Goal: Check status: Check status

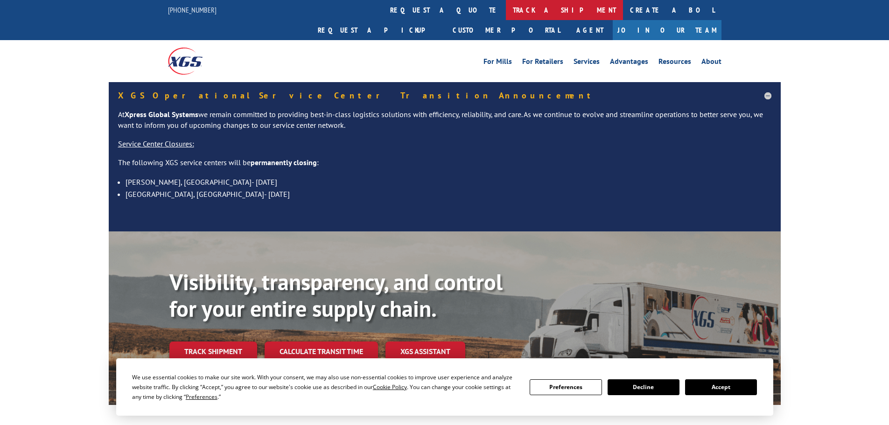
click at [506, 13] on link "track a shipment" at bounding box center [564, 10] width 117 height 20
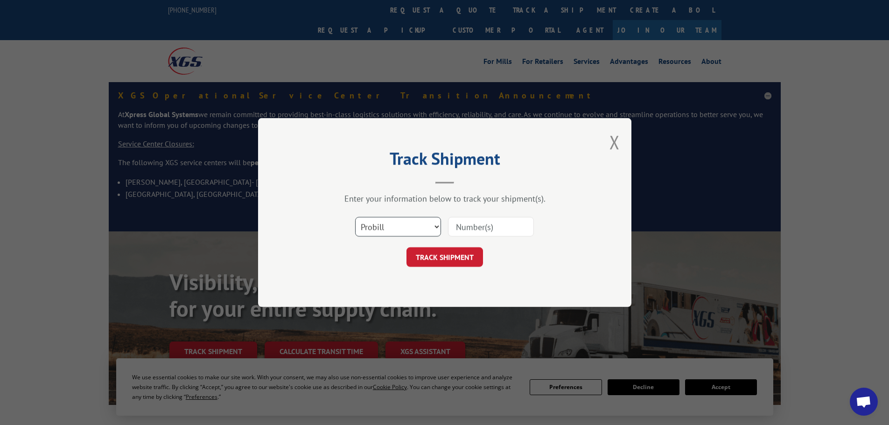
click at [397, 221] on select "Select category... Probill BOL PO" at bounding box center [398, 227] width 86 height 20
select select "po"
click at [355, 217] on select "Select category... Probill BOL PO" at bounding box center [398, 227] width 86 height 20
click at [472, 231] on input at bounding box center [491, 227] width 86 height 20
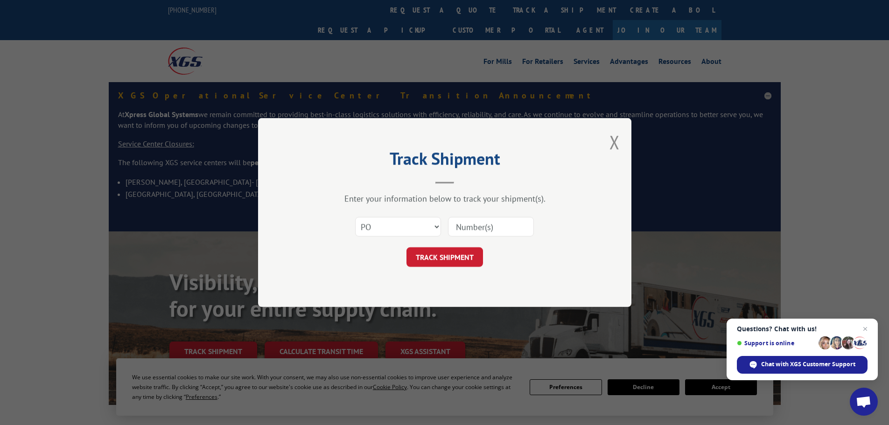
paste input "07533989"
type input "07533989"
click at [440, 254] on button "TRACK SHIPMENT" at bounding box center [444, 257] width 77 height 20
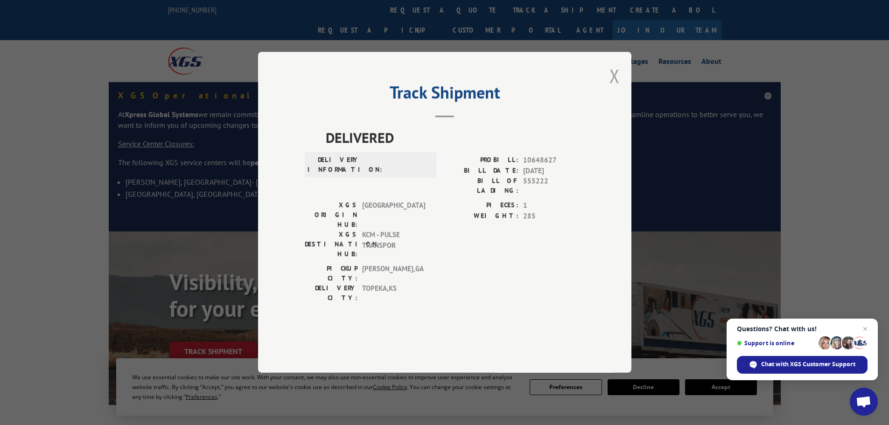
click at [612, 88] on button "Close modal" at bounding box center [614, 75] width 10 height 25
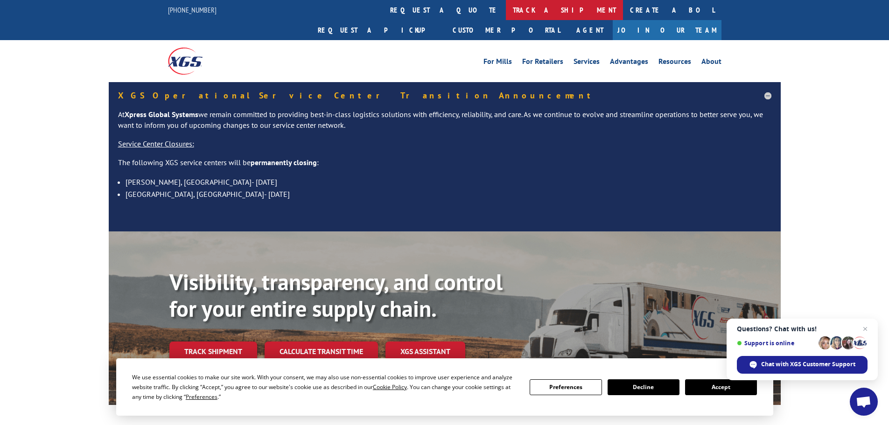
click at [506, 9] on link "track a shipment" at bounding box center [564, 10] width 117 height 20
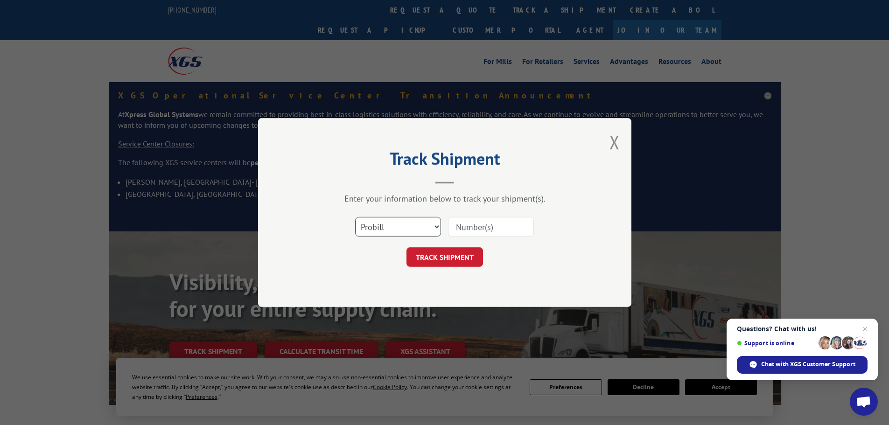
click at [413, 230] on select "Select category... Probill BOL PO" at bounding box center [398, 227] width 86 height 20
select select "po"
click at [355, 217] on select "Select category... Probill BOL PO" at bounding box center [398, 227] width 86 height 20
click at [471, 228] on input at bounding box center [491, 227] width 86 height 20
paste input "07533989"
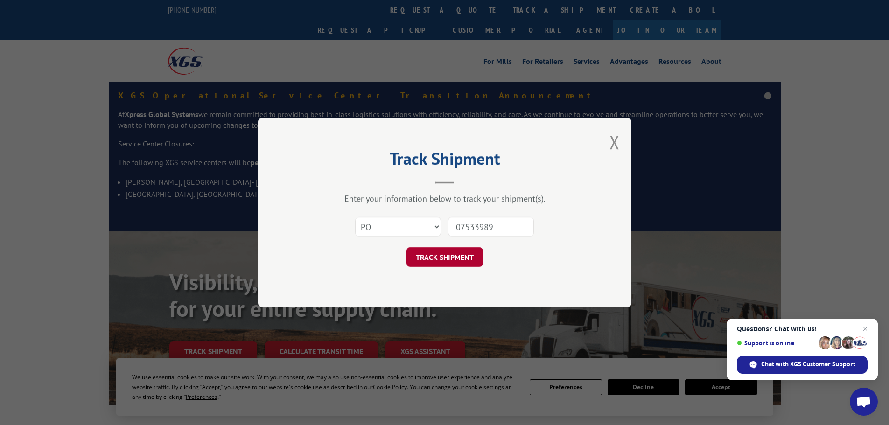
type input "07533989"
click at [445, 259] on button "TRACK SHIPMENT" at bounding box center [444, 257] width 77 height 20
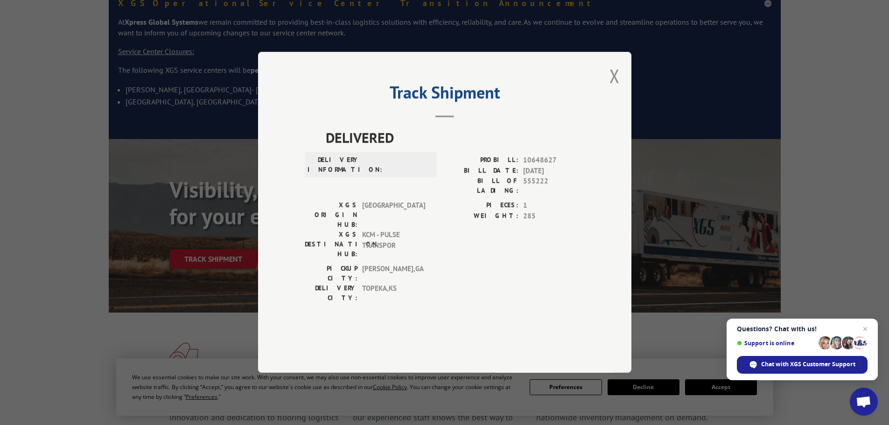
scroll to position [93, 0]
click at [615, 88] on button "Close modal" at bounding box center [614, 75] width 10 height 25
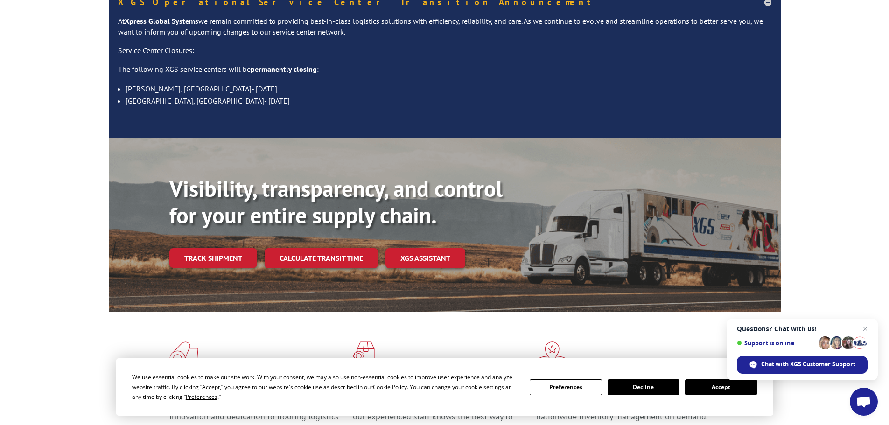
scroll to position [0, 0]
